Goal: Navigation & Orientation: Understand site structure

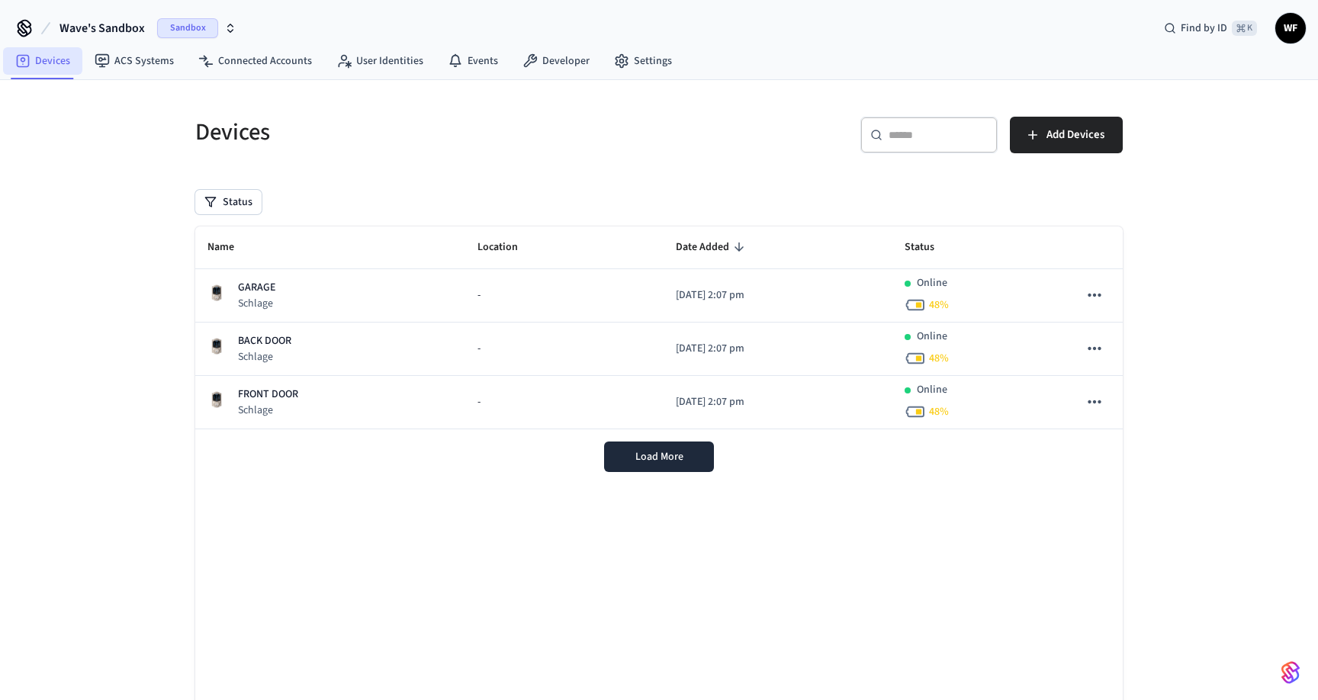
click at [49, 58] on link "Devices" at bounding box center [42, 60] width 79 height 27
click at [204, 26] on span "Sandbox" at bounding box center [187, 28] width 61 height 20
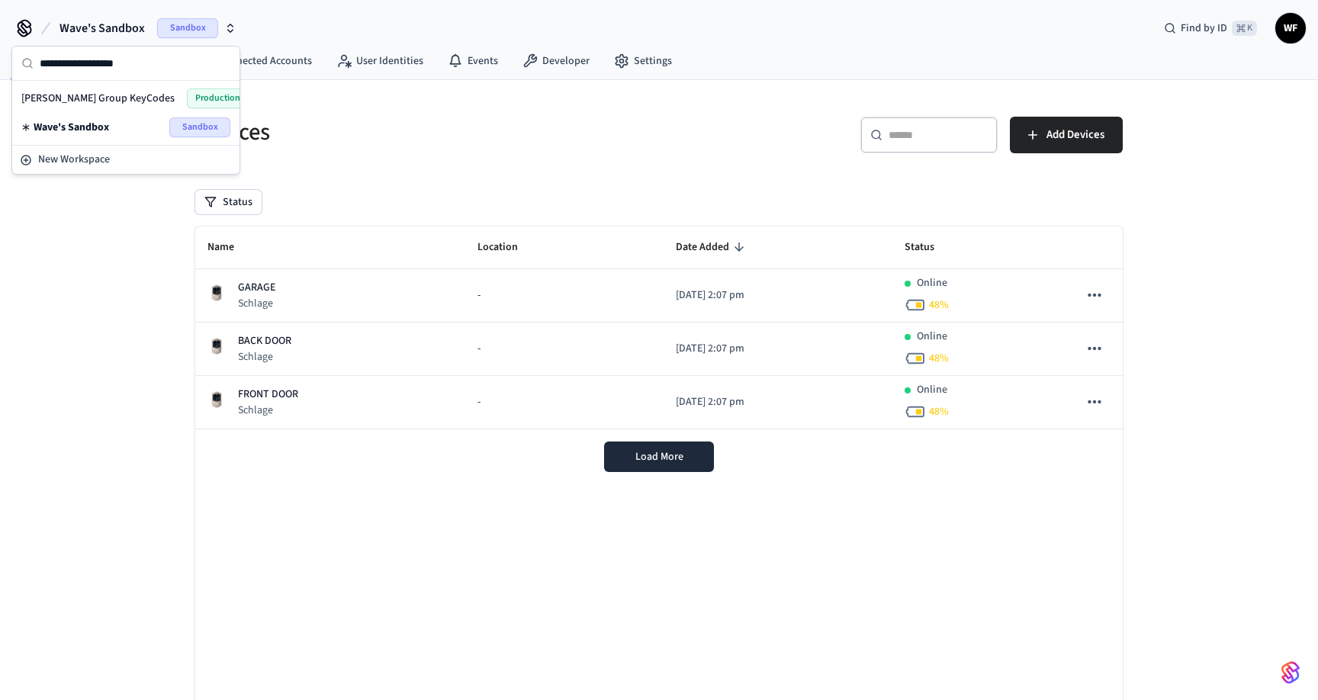
click at [77, 101] on span "[PERSON_NAME] Group KeyCodes" at bounding box center [97, 98] width 153 height 15
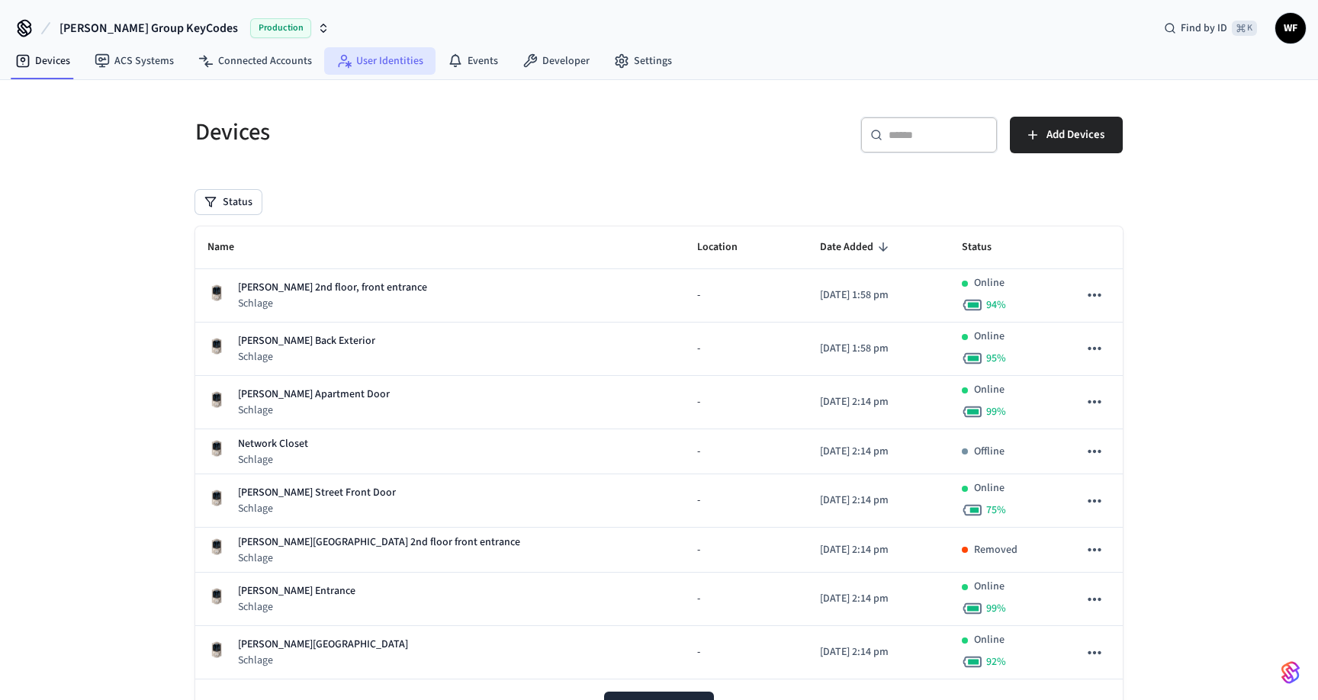
click at [383, 66] on link "User Identities" at bounding box center [379, 60] width 111 height 27
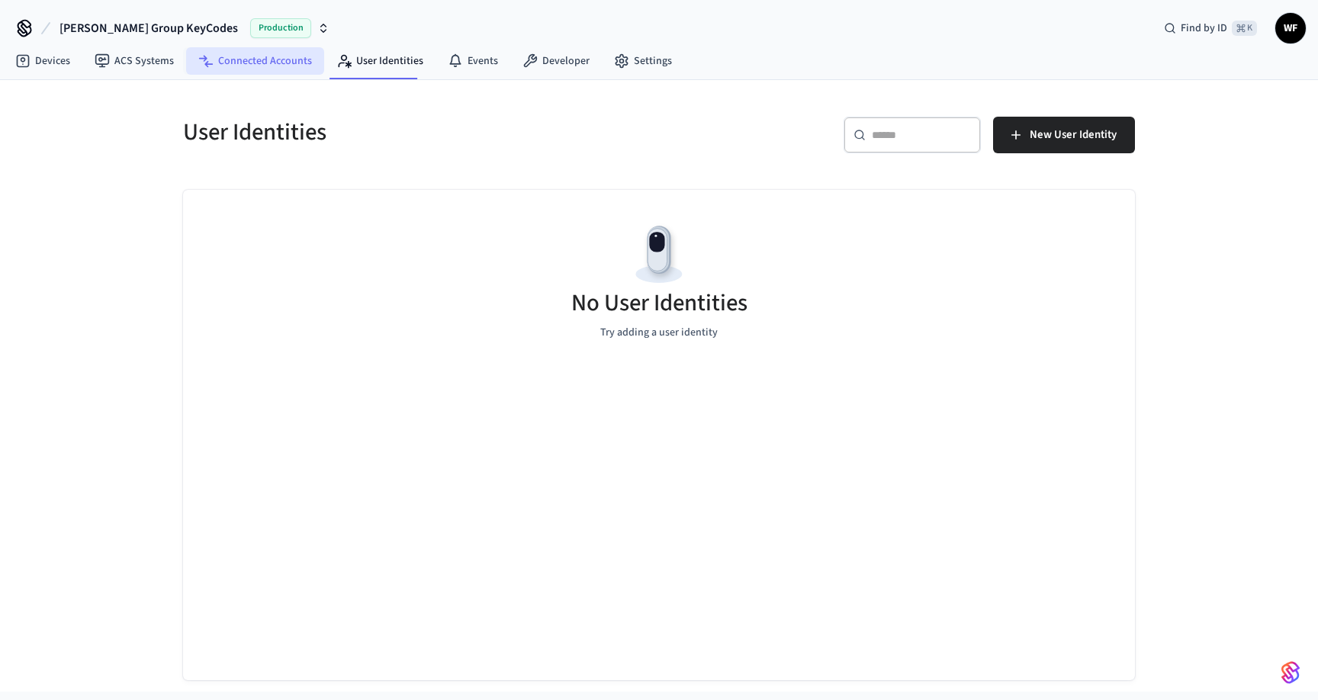
click at [288, 63] on link "Connected Accounts" at bounding box center [255, 60] width 138 height 27
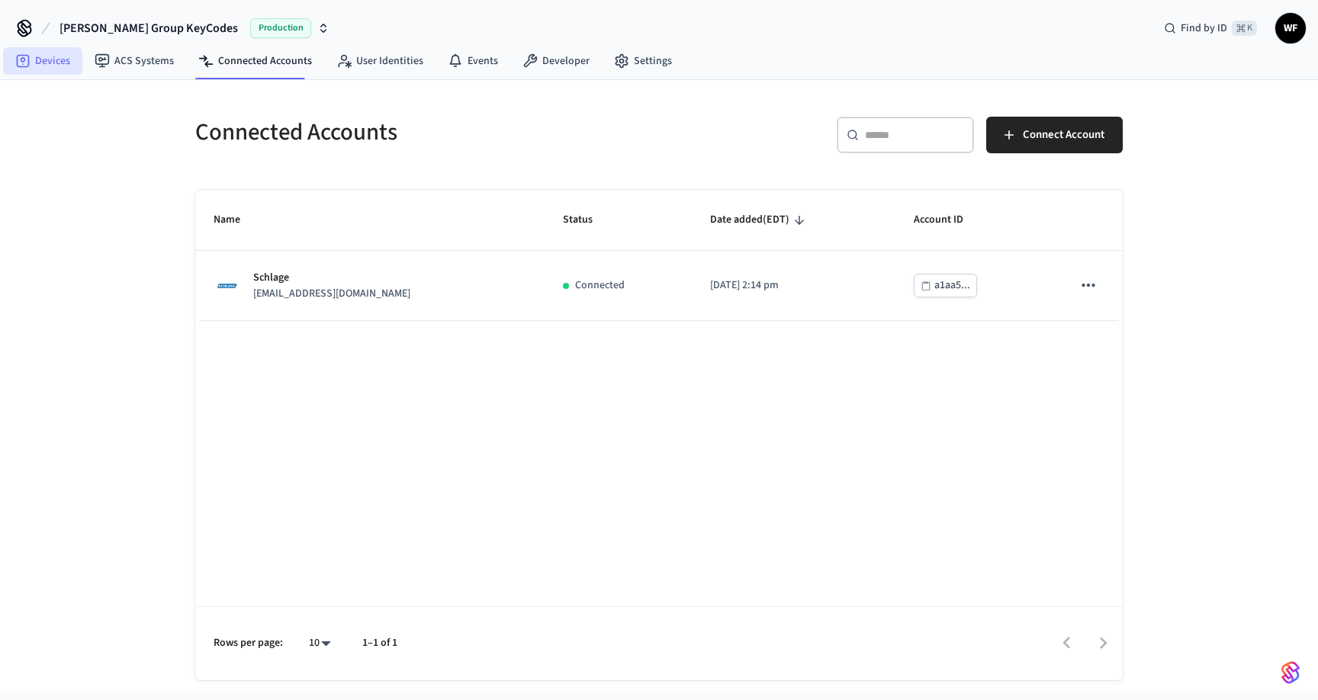
click at [47, 70] on link "Devices" at bounding box center [42, 60] width 79 height 27
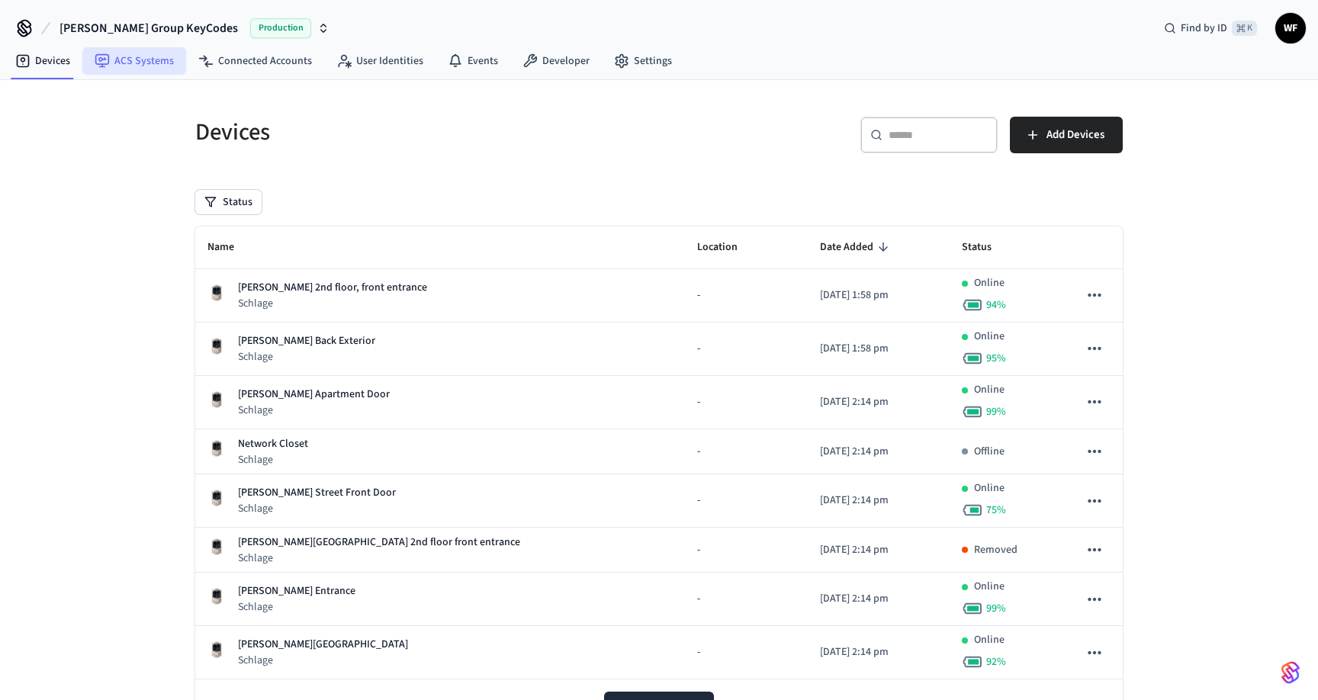
click at [108, 66] on icon at bounding box center [102, 60] width 15 height 15
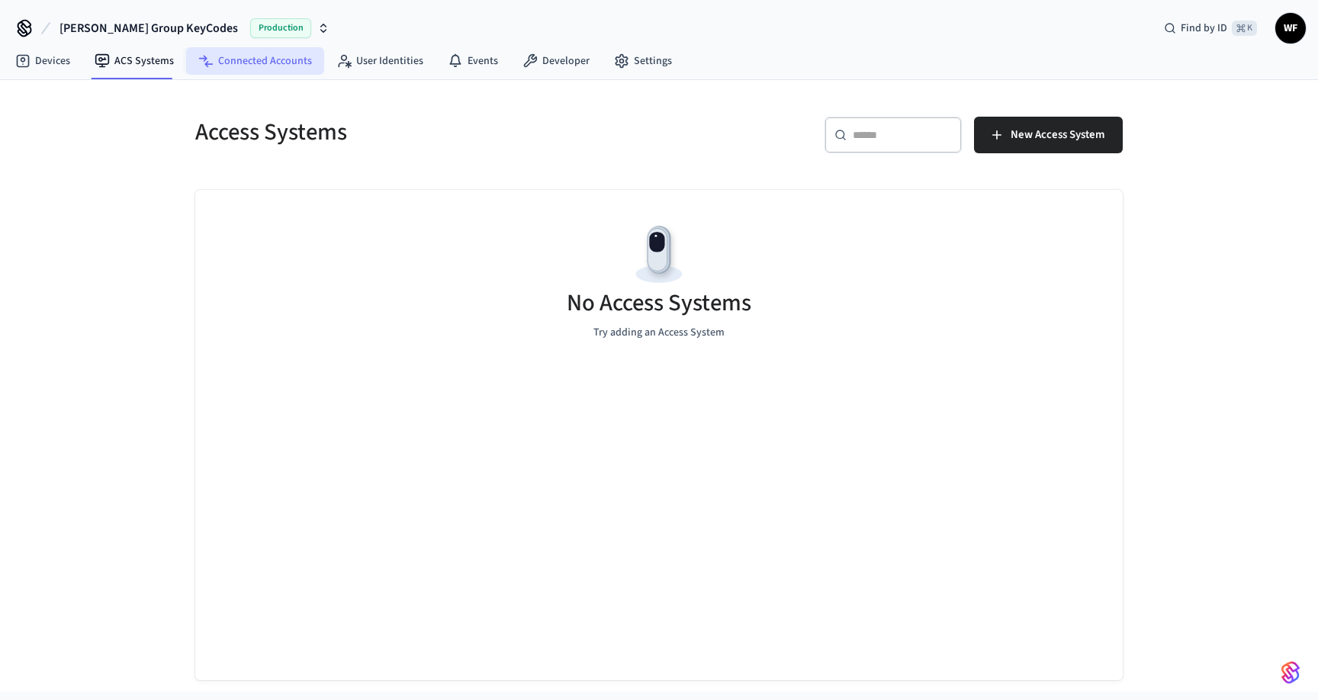
click at [217, 62] on link "Connected Accounts" at bounding box center [255, 60] width 138 height 27
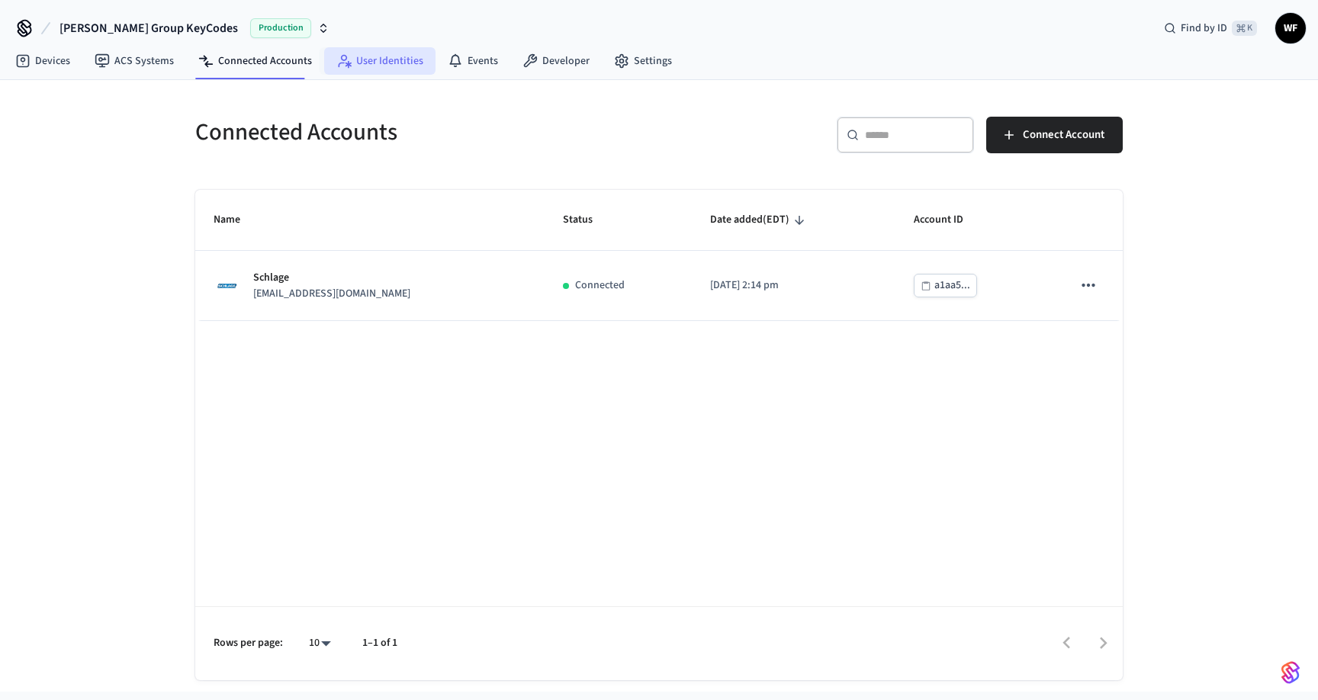
click at [353, 59] on link "User Identities" at bounding box center [379, 60] width 111 height 27
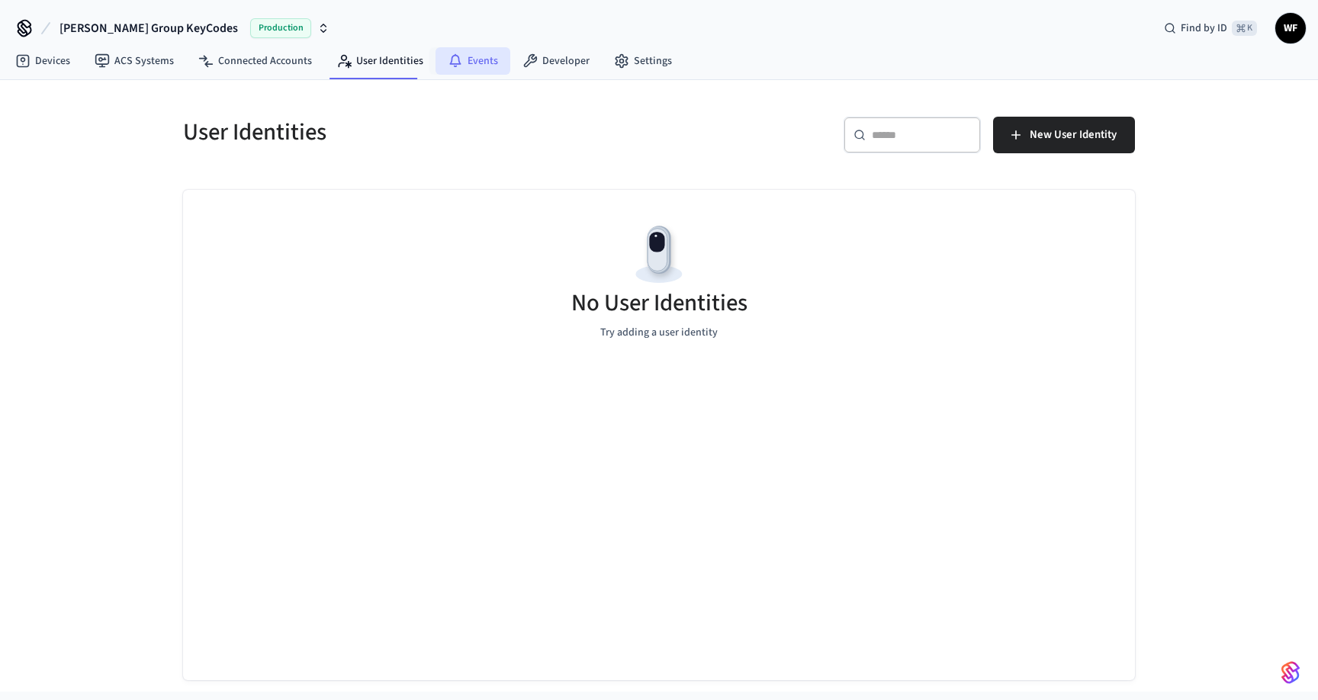
click at [457, 61] on link "Events" at bounding box center [473, 60] width 75 height 27
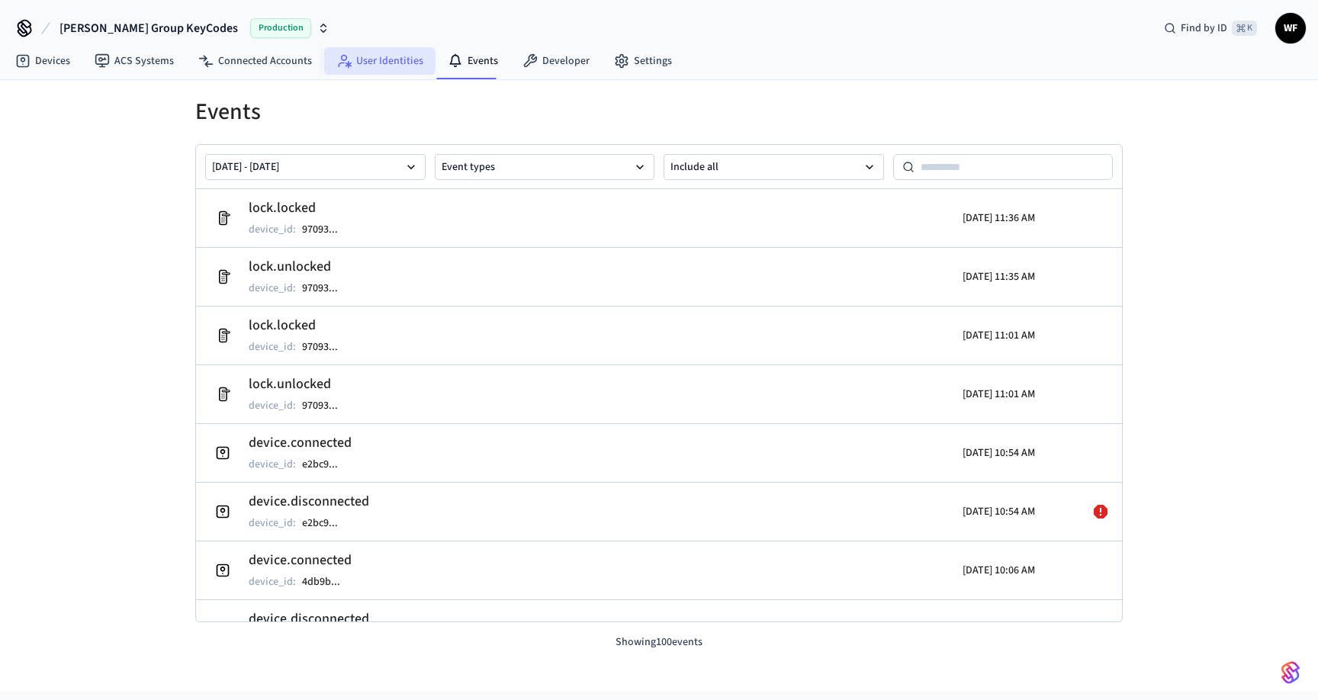
click at [388, 60] on link "User Identities" at bounding box center [379, 60] width 111 height 27
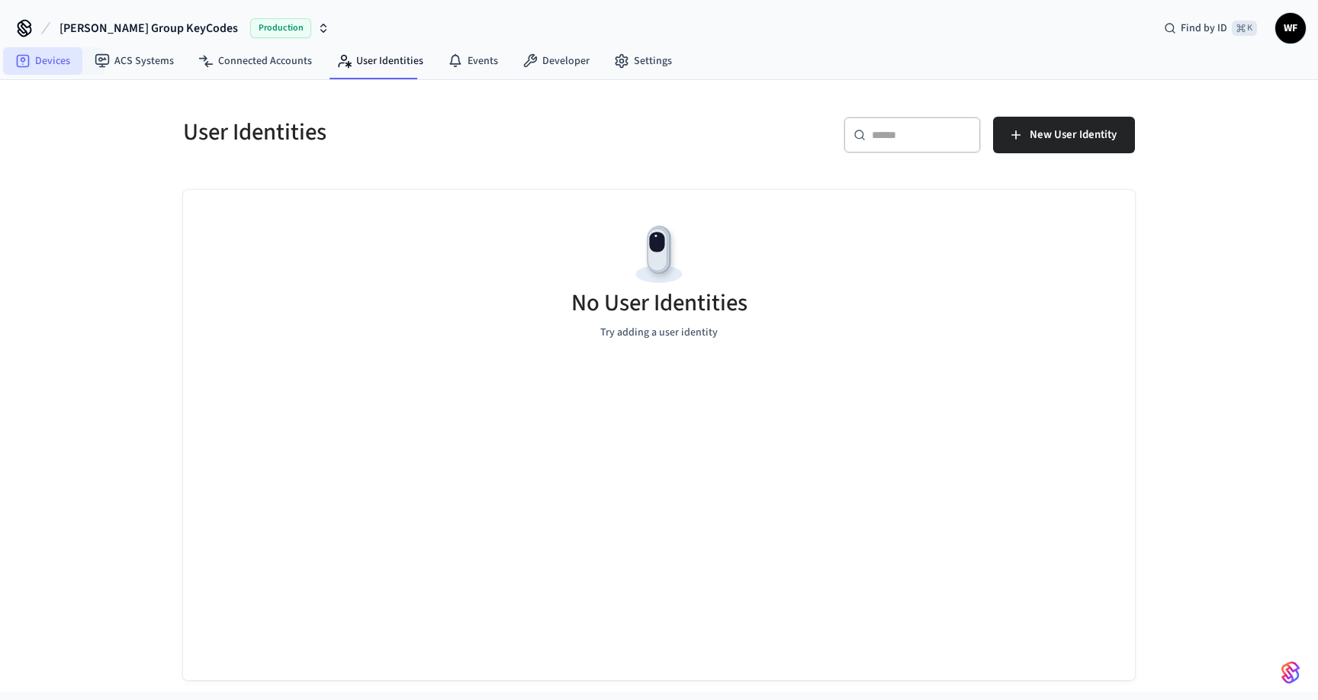
click at [47, 64] on link "Devices" at bounding box center [42, 60] width 79 height 27
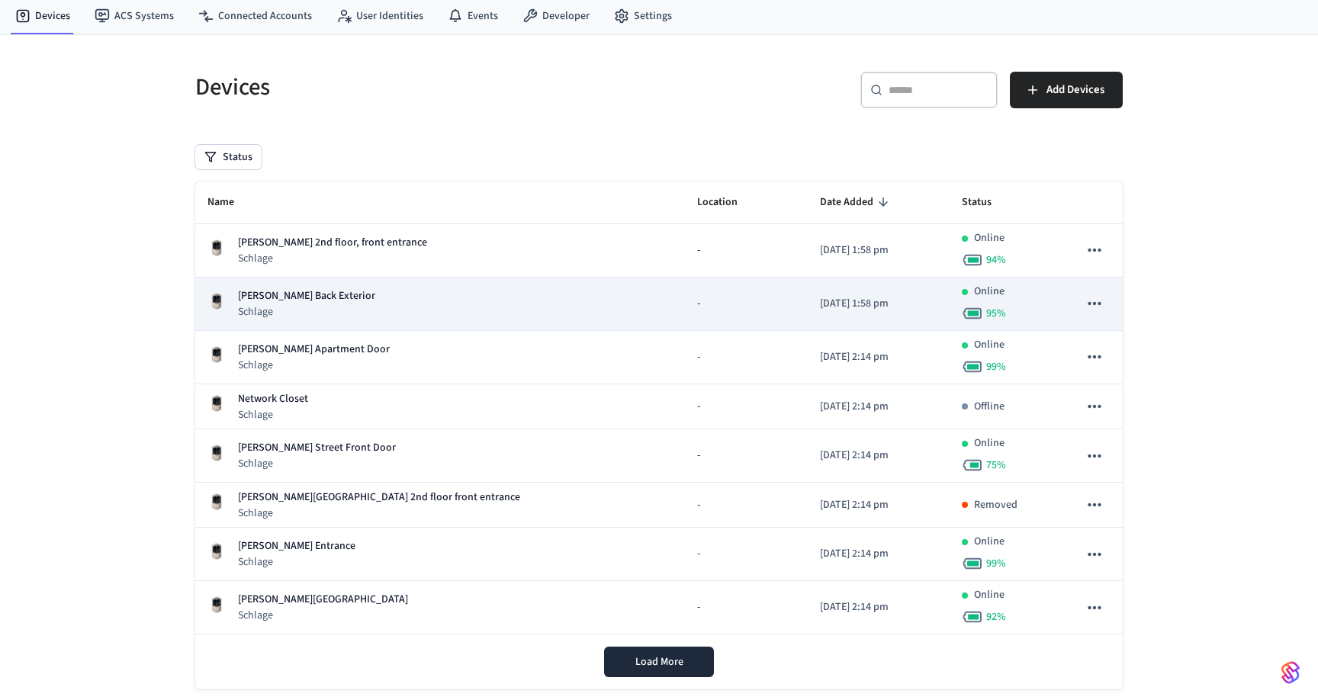
scroll to position [48, 0]
